Goal: Task Accomplishment & Management: Use online tool/utility

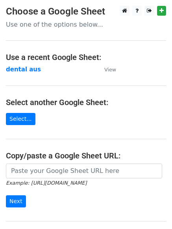
click at [115, 70] on main "Choose a Google Sheet Use one of the options below... Use a recent Google Sheet…" at bounding box center [86, 128] width 172 height 244
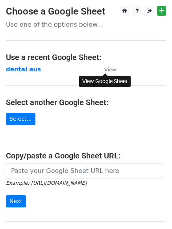
click at [113, 70] on small "View" at bounding box center [110, 70] width 12 height 6
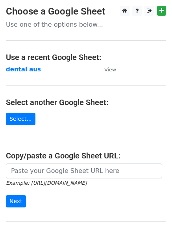
click at [55, 102] on h4 "Select another Google Sheet:" at bounding box center [86, 102] width 160 height 9
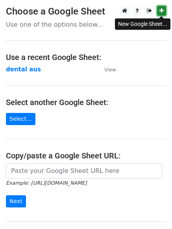
click at [160, 13] on icon at bounding box center [161, 10] width 4 height 5
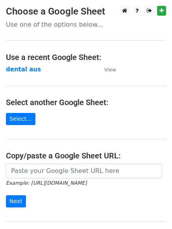
click at [76, 56] on h4 "Use a recent Google Sheet:" at bounding box center [86, 57] width 160 height 9
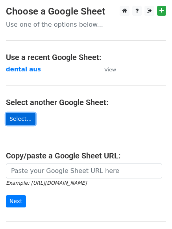
click at [10, 123] on link "Select..." at bounding box center [20, 119] width 29 height 12
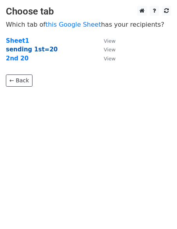
click at [28, 51] on strong "sending 1st=20" at bounding box center [32, 49] width 52 height 7
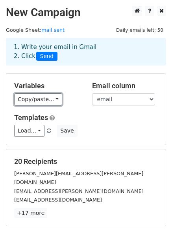
click at [38, 93] on link "Copy/paste..." at bounding box center [38, 99] width 48 height 12
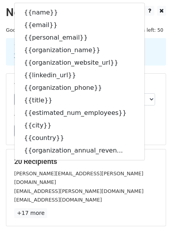
drag, startPoint x: 145, startPoint y: 117, endPoint x: 141, endPoint y: 116, distance: 3.9
click at [144, 116] on h5 "Templates" at bounding box center [85, 117] width 143 height 9
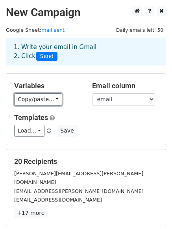
click at [48, 102] on link "Copy/paste..." at bounding box center [38, 99] width 48 height 12
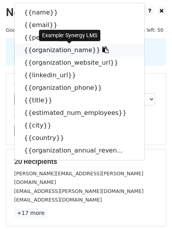
click at [102, 48] on icon at bounding box center [105, 50] width 6 height 6
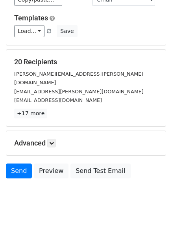
scroll to position [107, 0]
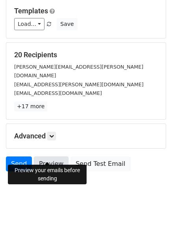
click at [55, 157] on link "Preview" at bounding box center [51, 164] width 35 height 15
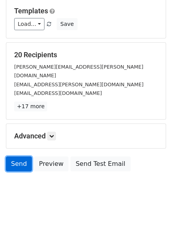
click at [20, 159] on link "Send" at bounding box center [19, 164] width 26 height 15
